Goal: Find specific page/section: Find specific page/section

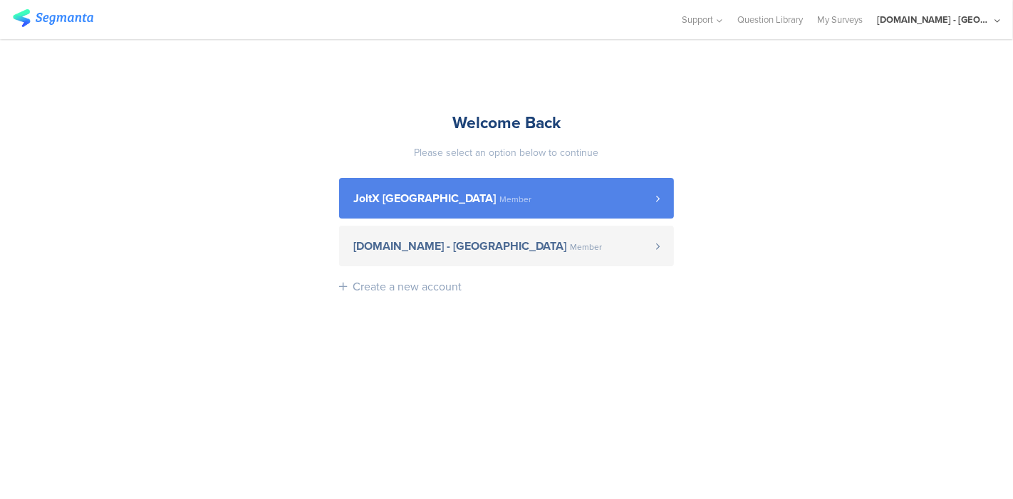
click at [468, 197] on span "JoltX Greece Member" at bounding box center [504, 198] width 303 height 11
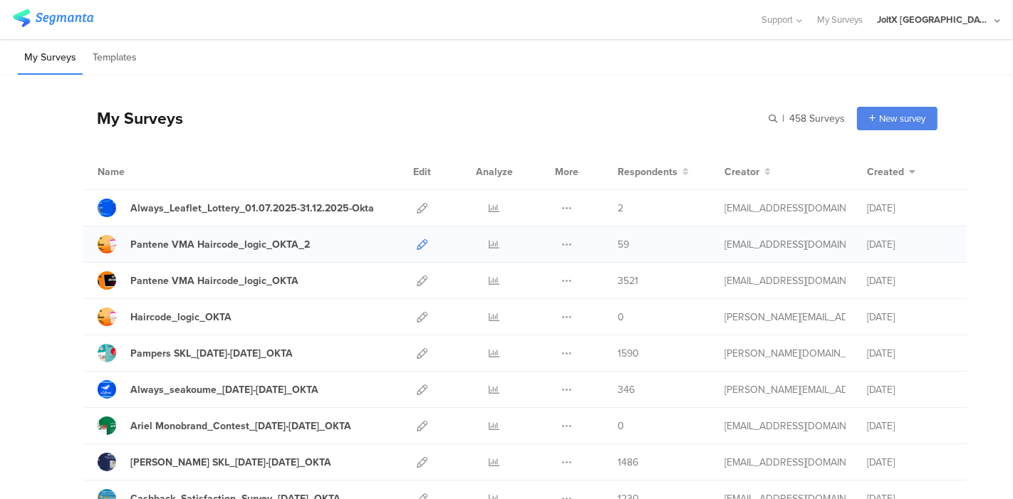
click at [417, 244] on icon at bounding box center [422, 244] width 11 height 11
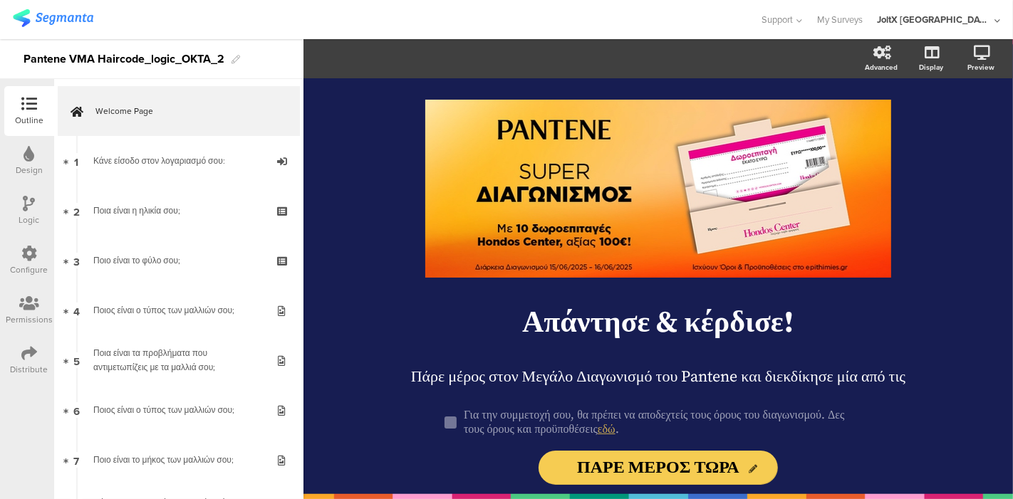
click at [21, 261] on icon at bounding box center [29, 254] width 16 height 16
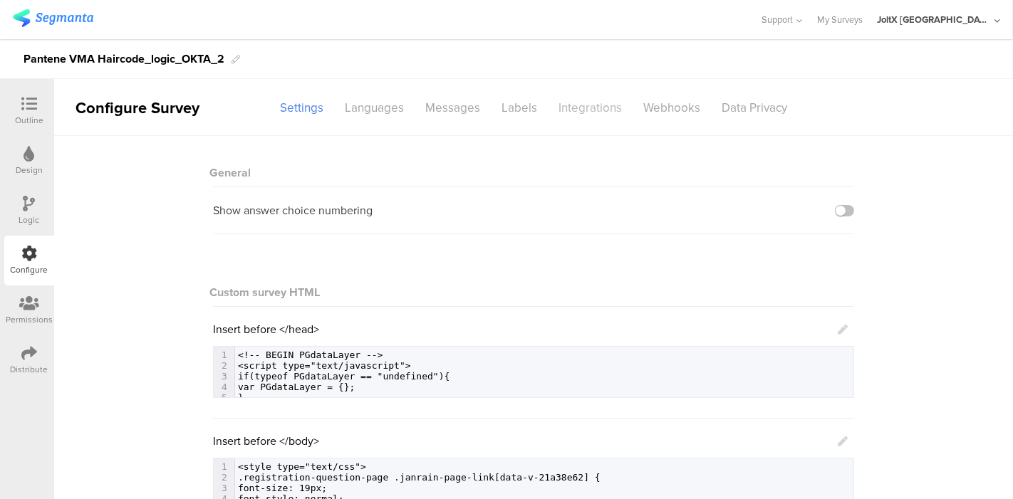
click at [571, 113] on div "Integrations" at bounding box center [590, 107] width 85 height 25
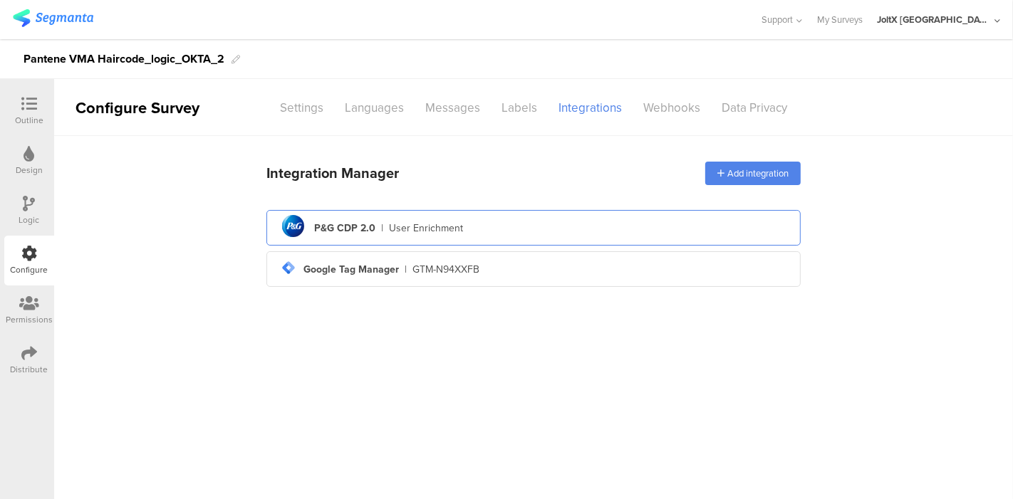
click at [426, 235] on div "pg logo P&G CDP 2.0 | User Enrichment" at bounding box center [533, 228] width 511 height 35
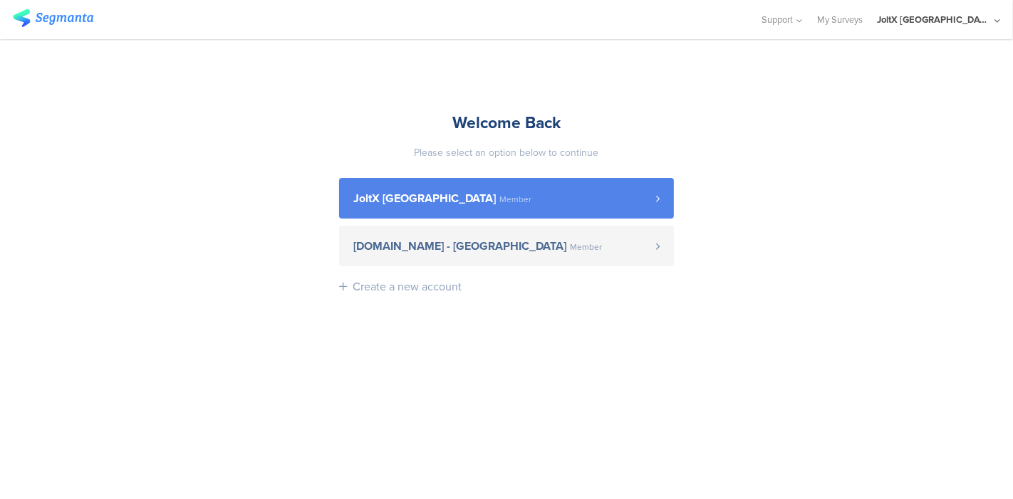
click at [494, 199] on span "JoltX [GEOGRAPHIC_DATA] Member" at bounding box center [504, 198] width 303 height 11
